Goal: Information Seeking & Learning: Find specific page/section

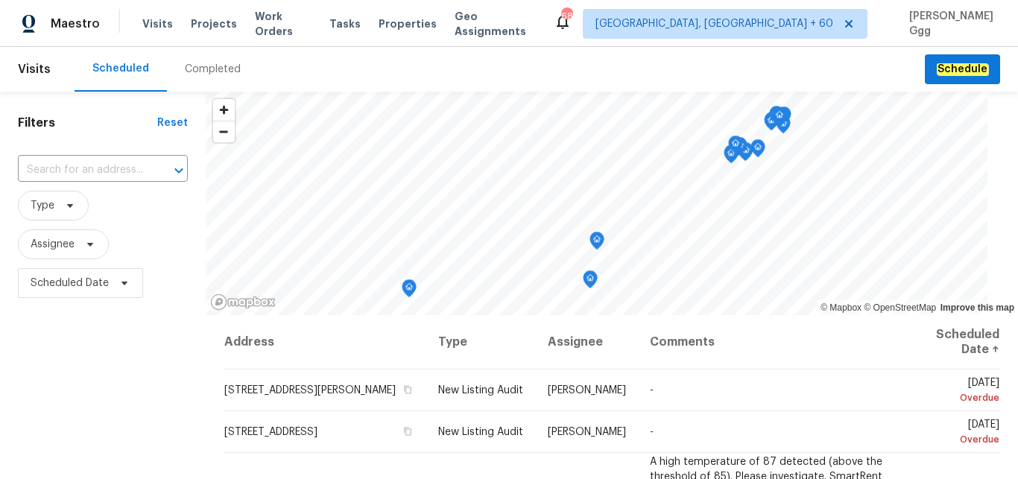
click at [209, 65] on div "Completed" at bounding box center [213, 69] width 56 height 15
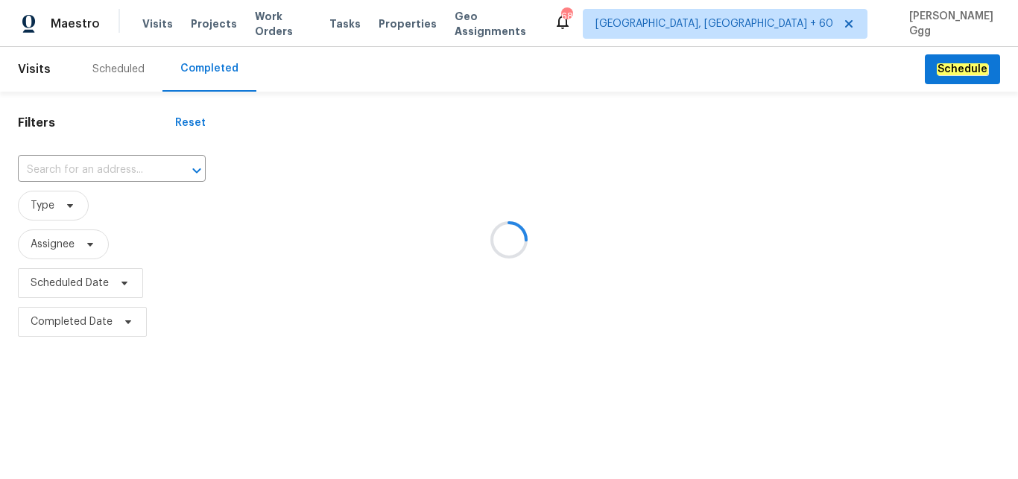
click at [52, 159] on div at bounding box center [509, 239] width 1018 height 479
click at [29, 164] on div at bounding box center [509, 239] width 1018 height 479
click at [31, 165] on div at bounding box center [509, 239] width 1018 height 479
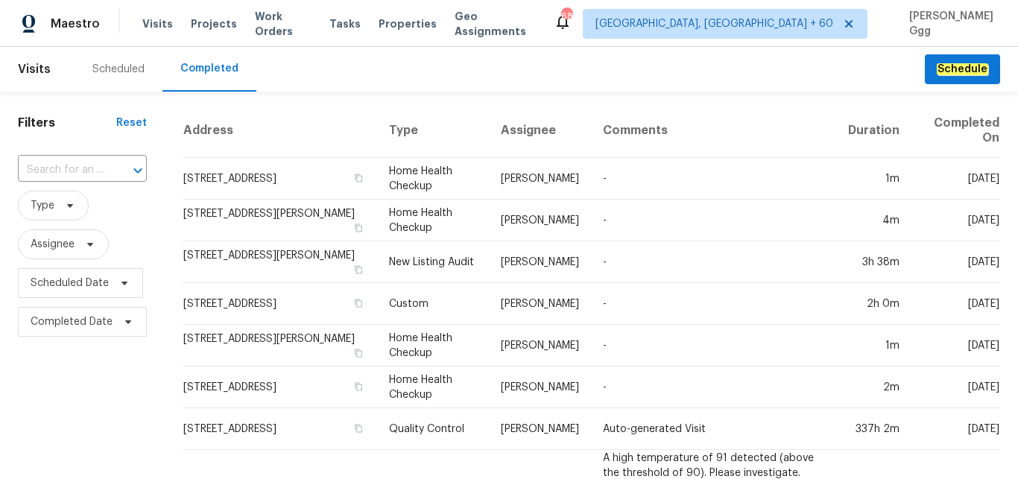
click at [31, 168] on input "text" at bounding box center [61, 170] width 87 height 23
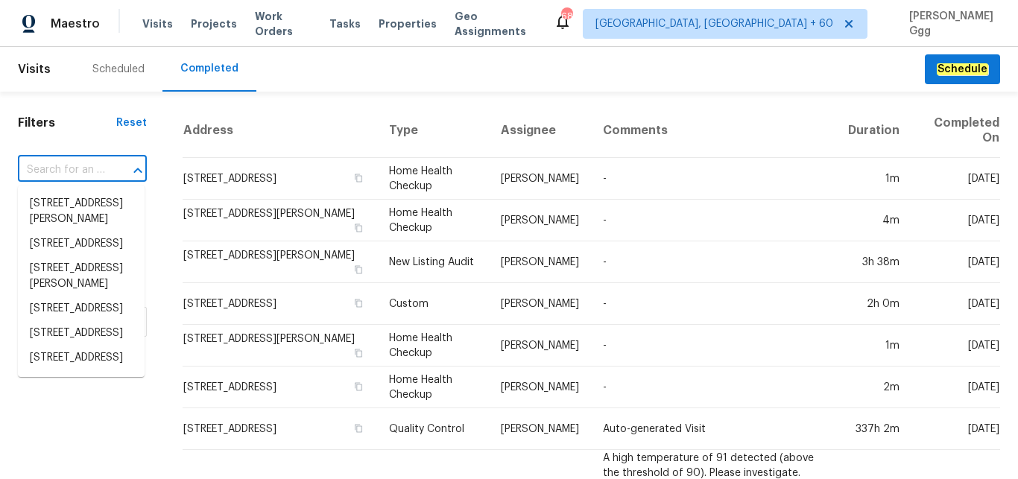
paste input "[STREET_ADDRESS][US_STATE]"
type input "[STREET_ADDRESS][US_STATE]"
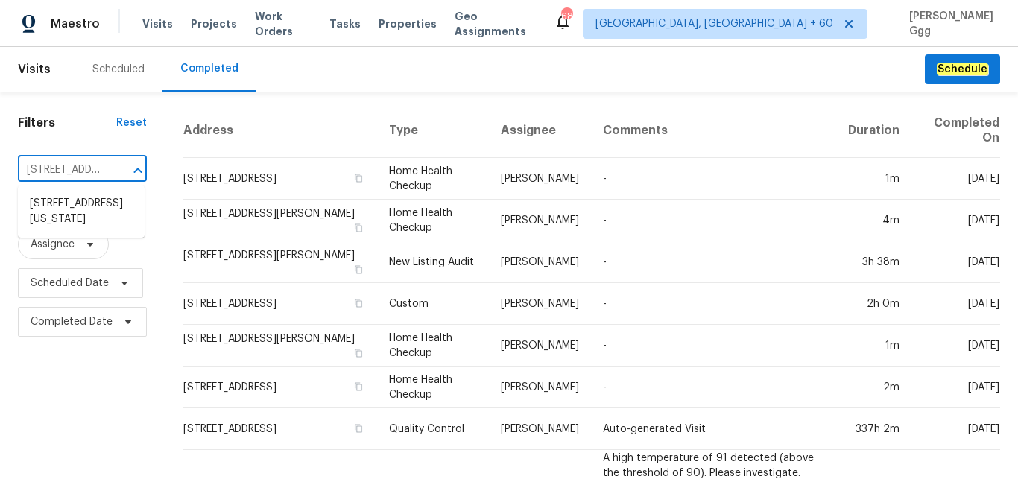
scroll to position [0, 152]
click at [61, 219] on li "[STREET_ADDRESS][US_STATE]" at bounding box center [81, 211] width 127 height 40
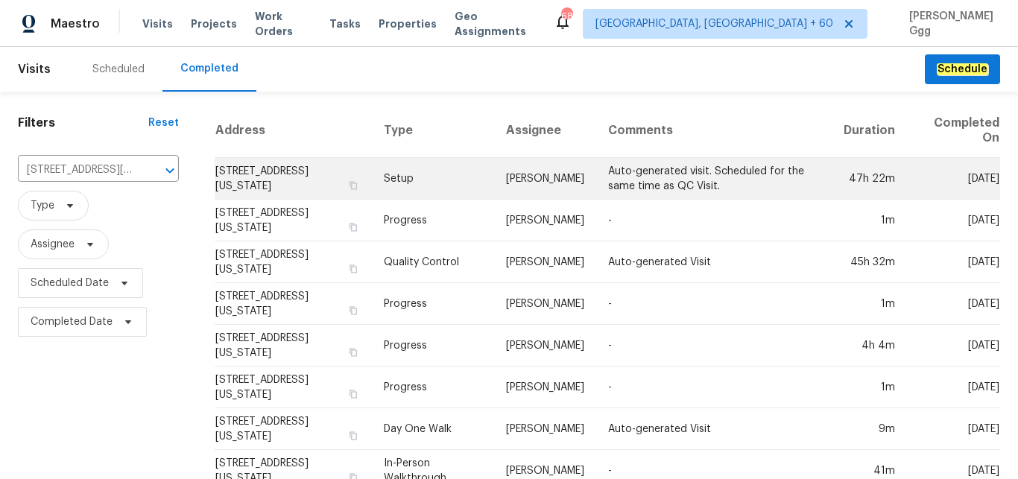
click at [427, 179] on td "Setup" at bounding box center [433, 179] width 122 height 42
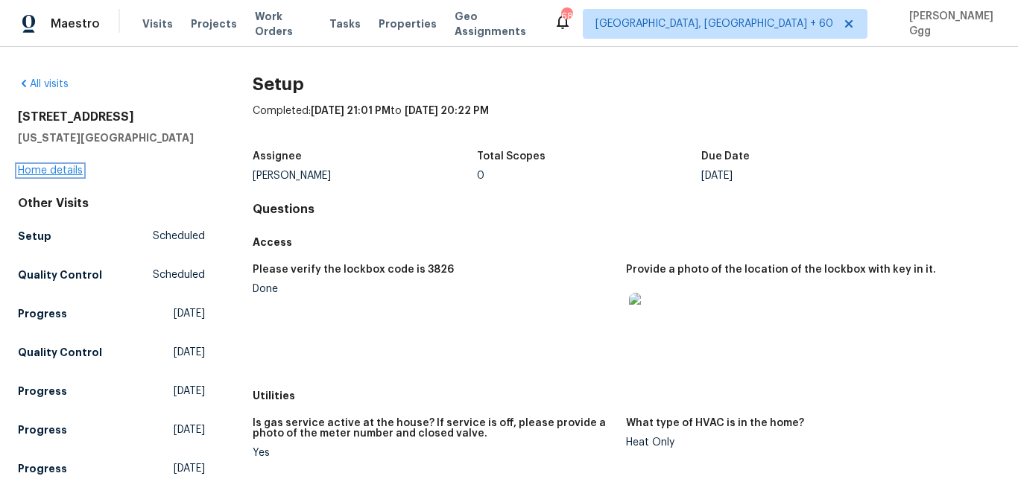
click at [34, 170] on link "Home details" at bounding box center [50, 170] width 65 height 10
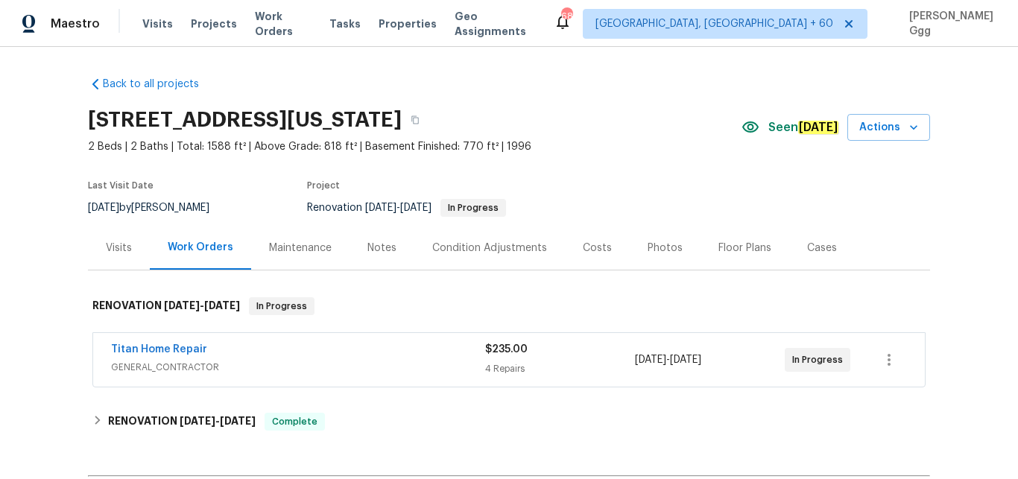
click at [655, 249] on div "Photos" at bounding box center [664, 248] width 35 height 15
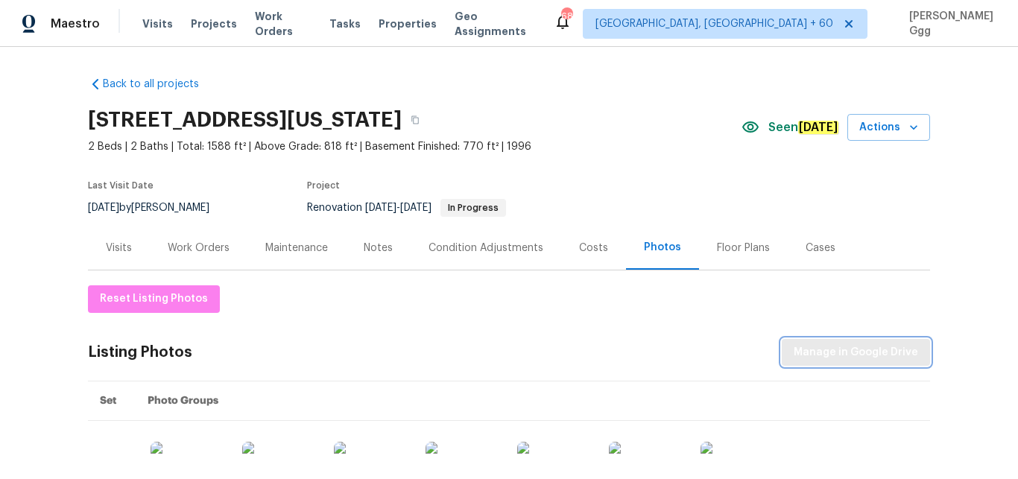
click at [836, 359] on span "Manage in Google Drive" at bounding box center [856, 352] width 124 height 19
